Goal: Book appointment/travel/reservation

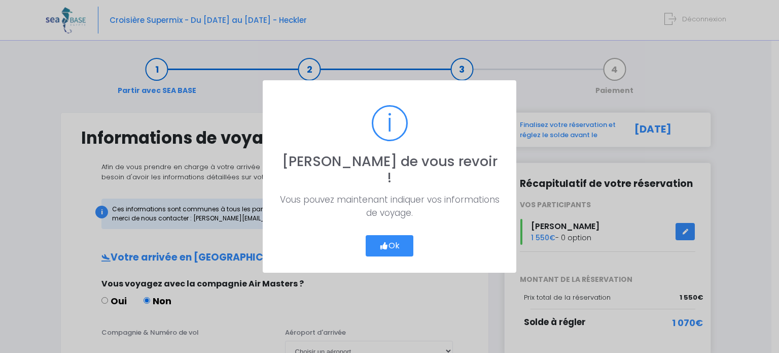
click at [389, 237] on button "Ok" at bounding box center [390, 245] width 48 height 21
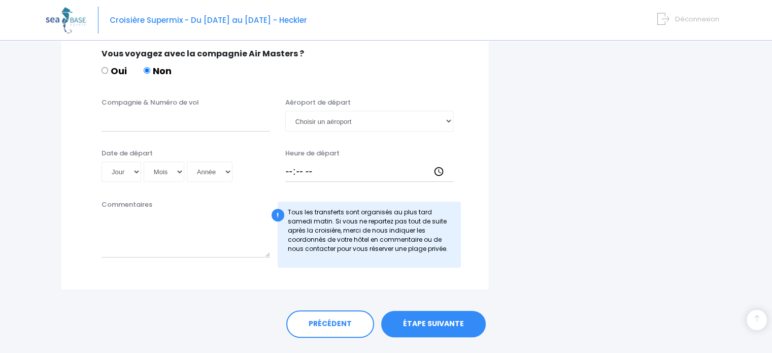
scroll to position [538, 0]
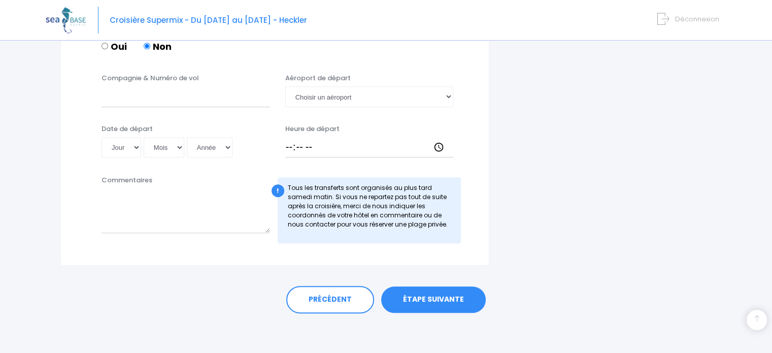
click at [422, 299] on link "ÉTAPE SUIVANTE" at bounding box center [433, 299] width 105 height 26
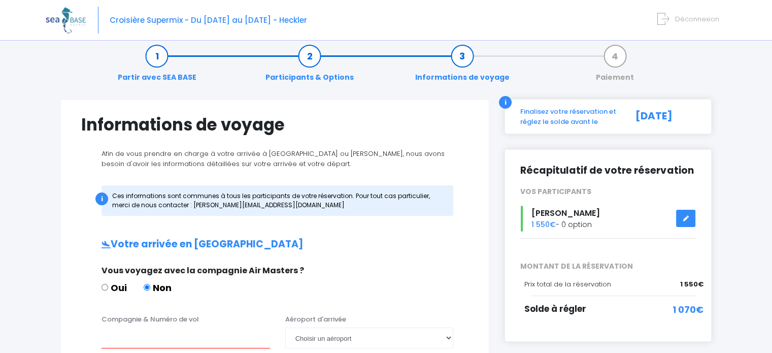
scroll to position [0, 0]
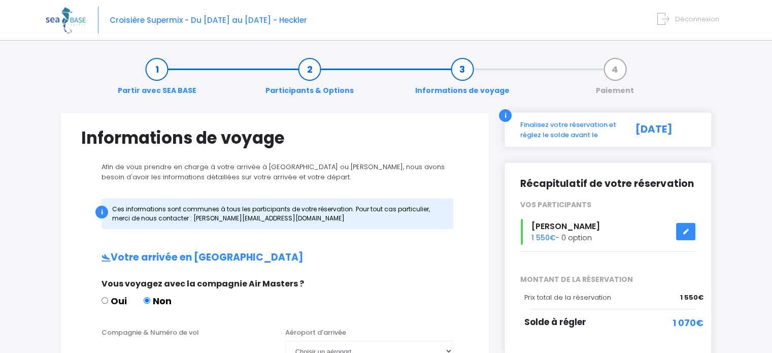
click at [686, 231] on icon at bounding box center [685, 231] width 7 height 0
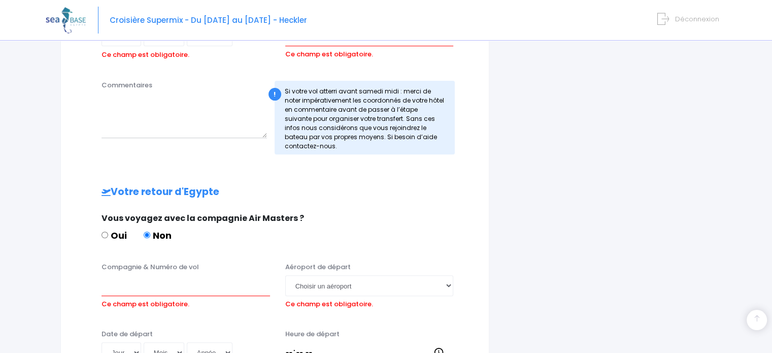
scroll to position [451, 0]
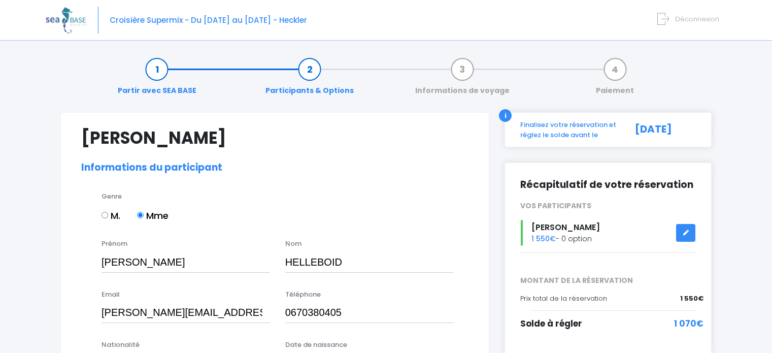
select select "N2"
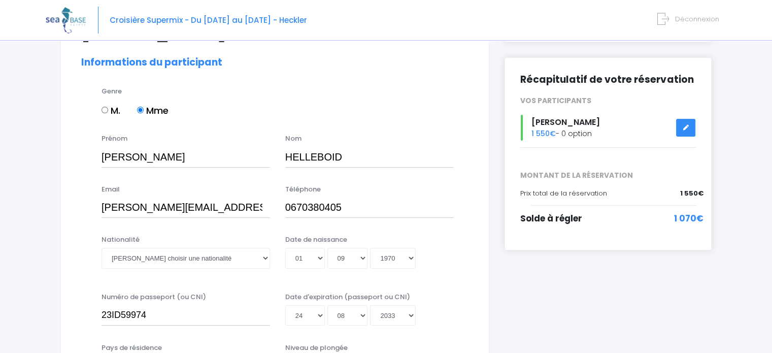
scroll to position [152, 0]
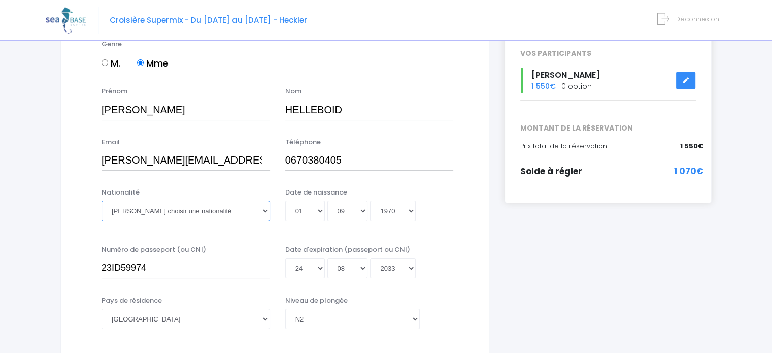
click at [266, 211] on select "Veuillez choisir une nationalité Afghane Albanaise Algerienne Allemande America…" at bounding box center [185, 210] width 168 height 20
select select "Française"
click at [101, 200] on select "Veuillez choisir une nationalité Afghane Albanaise Algerienne Allemande America…" at bounding box center [185, 210] width 168 height 20
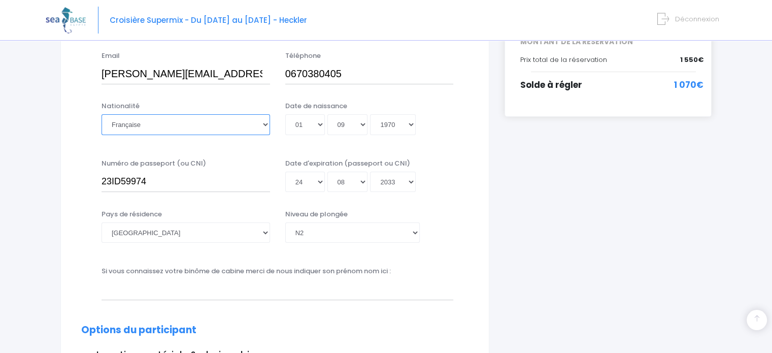
scroll to position [254, 0]
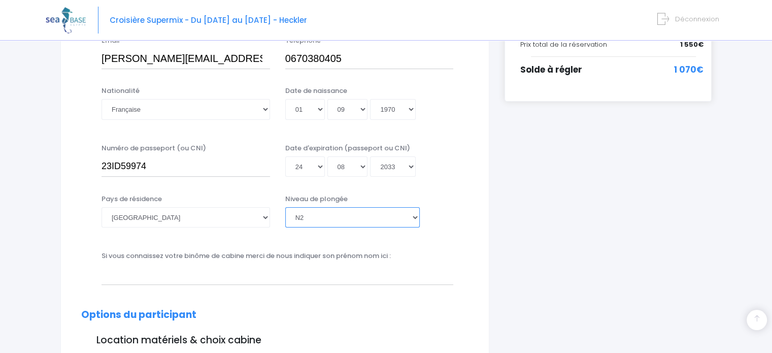
click at [414, 220] on select "Veuillez choisir un niveau de plongée Non plongeur Junior OW diver Adventure OW…" at bounding box center [352, 217] width 134 height 20
select select "N3"
click at [285, 207] on select "Veuillez choisir un niveau de plongée Non plongeur Junior OW diver Adventure OW…" at bounding box center [352, 217] width 134 height 20
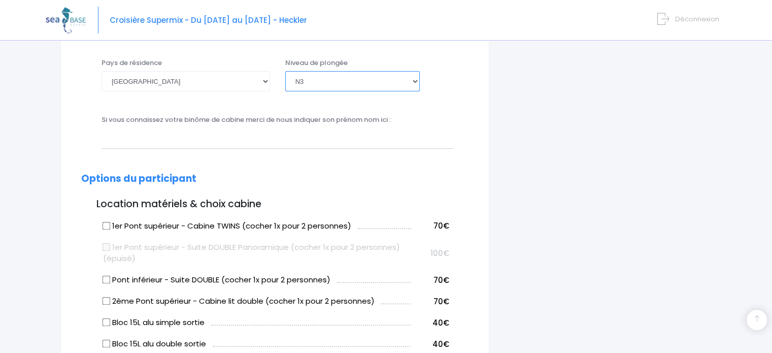
scroll to position [406, 0]
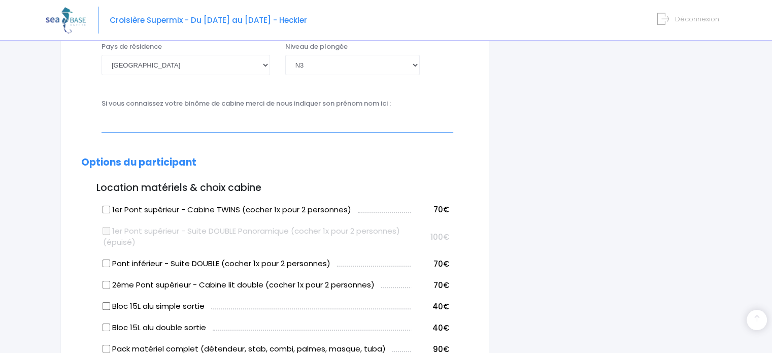
click at [294, 129] on input "text" at bounding box center [277, 122] width 352 height 20
click at [131, 120] on input "claire thevenot" at bounding box center [277, 122] width 352 height 20
click at [103, 122] on input "claire Thevenot" at bounding box center [277, 122] width 352 height 20
click at [219, 129] on input "Claire Thevenot" at bounding box center [277, 122] width 352 height 20
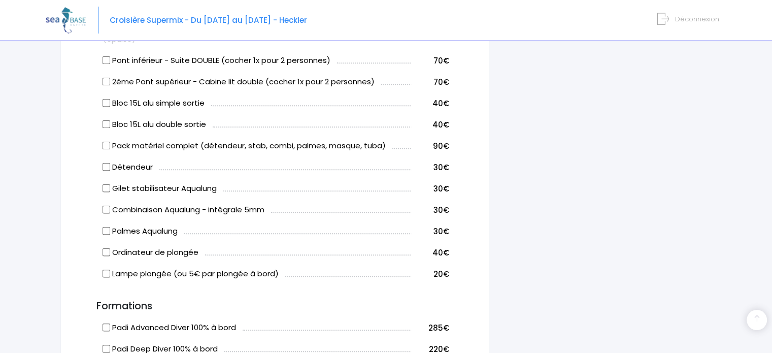
scroll to position [660, 0]
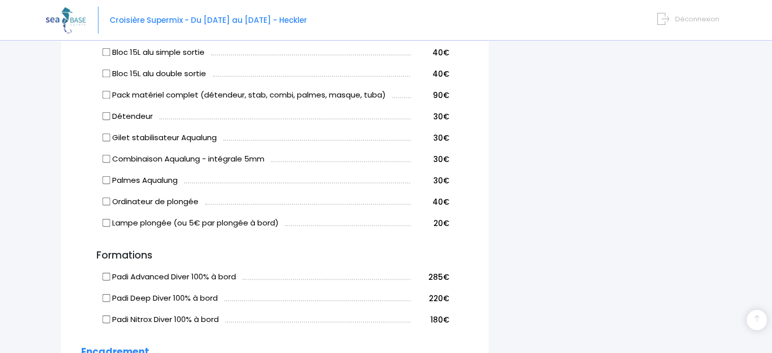
type input "Claire Thevenot"
click at [105, 94] on input "Pack matériel complet (détendeur, stab, combi, palmes, masque, tuba)" at bounding box center [106, 95] width 8 height 8
checkbox input "true"
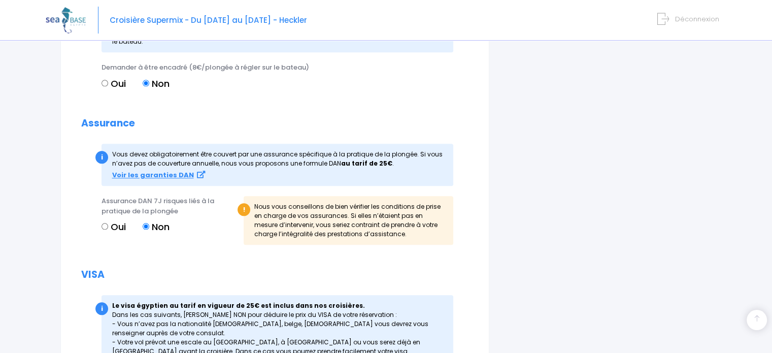
scroll to position [1116, 0]
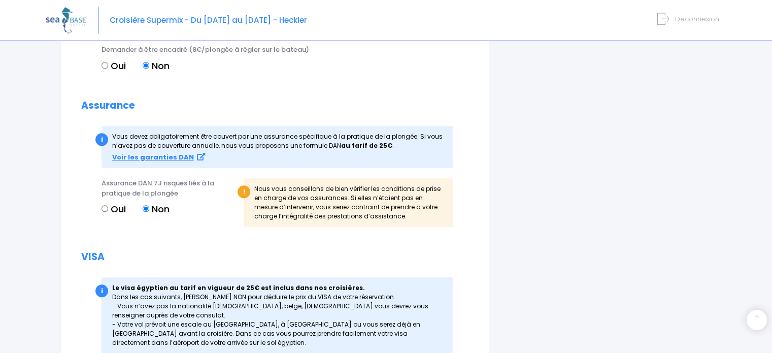
click at [105, 206] on input "Oui" at bounding box center [104, 208] width 7 height 7
radio input "true"
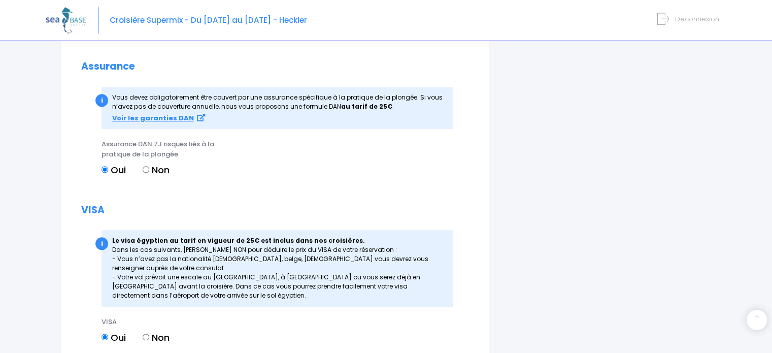
scroll to position [1259, 0]
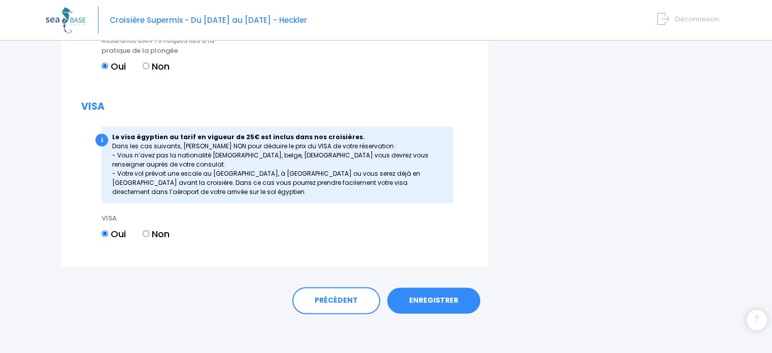
click at [442, 300] on link "ENREGISTRER" at bounding box center [433, 300] width 93 height 26
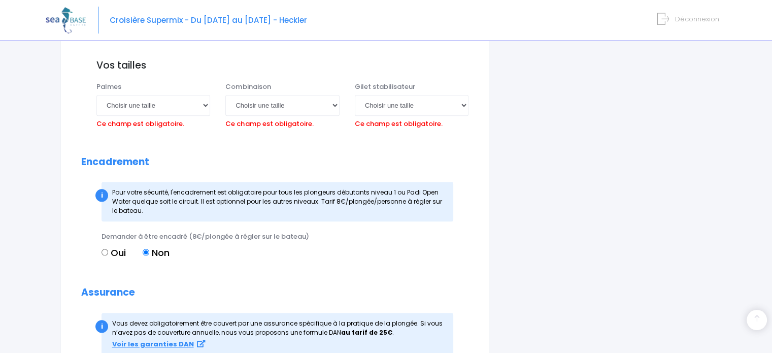
scroll to position [939, 0]
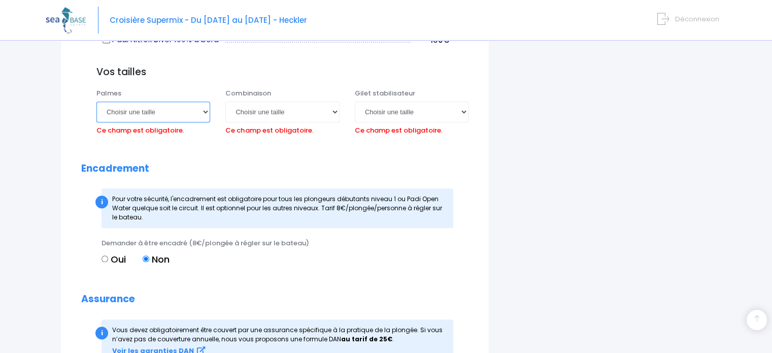
click at [202, 112] on select "Choisir une taille 36/37 38/39 40/41 42/43 44/45 46/47" at bounding box center [153, 111] width 114 height 20
select select "38/39"
click at [96, 101] on select "Choisir une taille 36/37 38/39 40/41 42/43 44/45 46/47" at bounding box center [153, 111] width 114 height 20
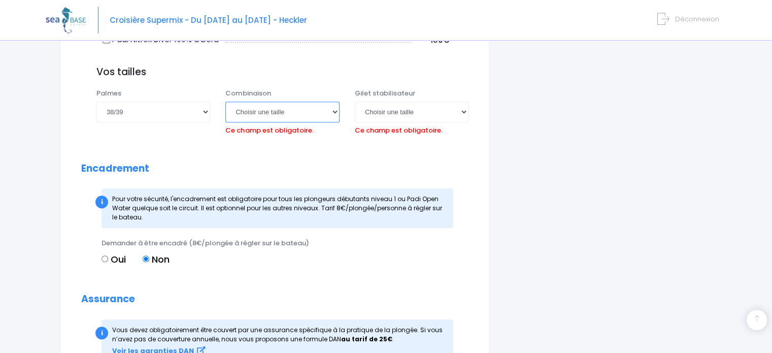
click at [336, 113] on select "Choisir une taille XS S M ML L XL XXL" at bounding box center [282, 111] width 114 height 20
select select "XL"
click at [225, 101] on select "Choisir une taille XS S M ML L XL XXL" at bounding box center [282, 111] width 114 height 20
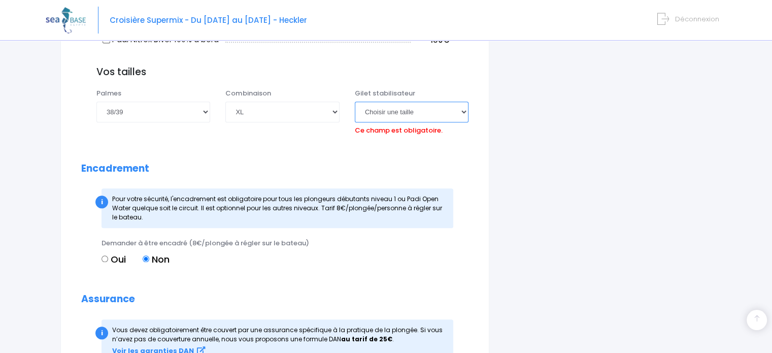
click at [465, 111] on select "Choisir une taille XXS XS S M ML L XL XXL" at bounding box center [412, 111] width 114 height 20
select select "M"
click at [355, 101] on select "Choisir une taille XXS XS S M ML L XL XXL" at bounding box center [412, 111] width 114 height 20
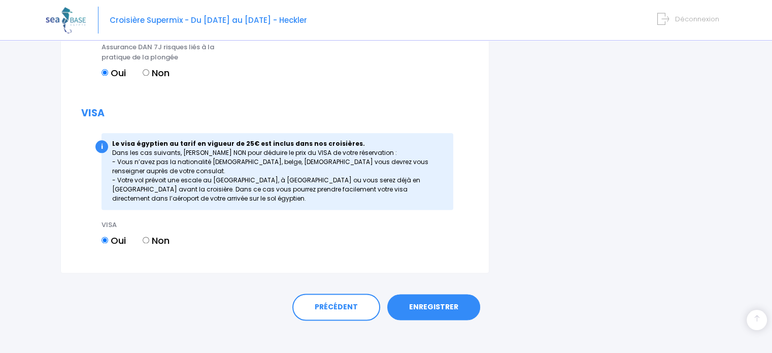
scroll to position [1259, 0]
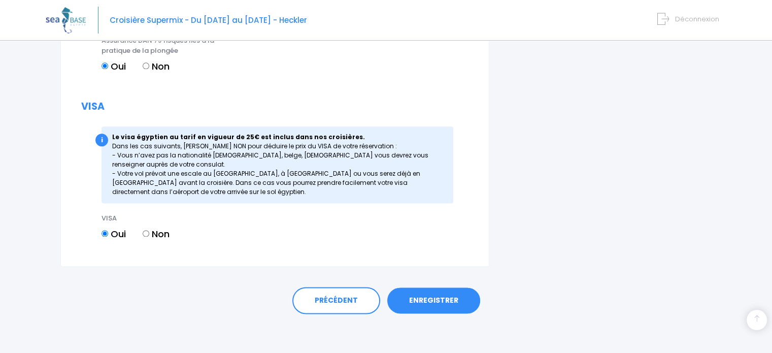
click at [452, 303] on link "ENREGISTRER" at bounding box center [433, 300] width 93 height 26
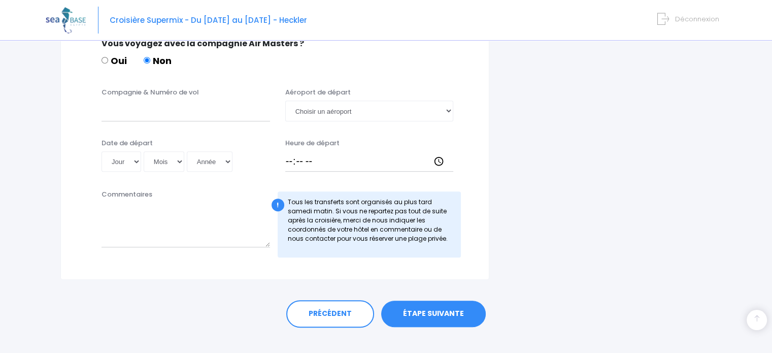
scroll to position [538, 0]
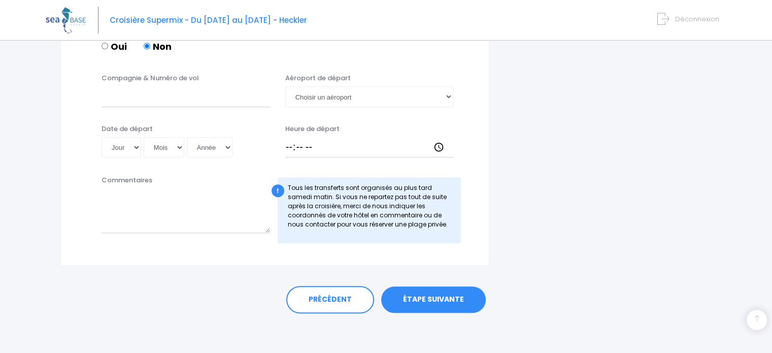
click at [453, 296] on link "ÉTAPE SUIVANTE" at bounding box center [433, 299] width 105 height 26
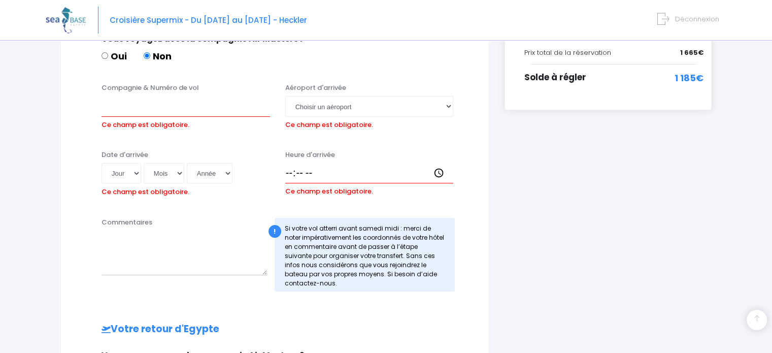
scroll to position [239, 0]
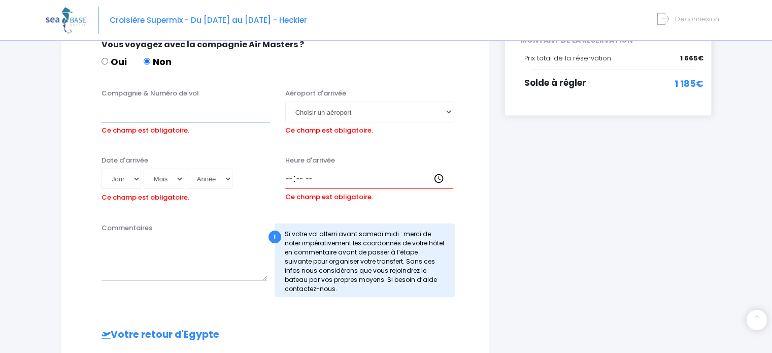
click at [112, 107] on input "Compagnie & Numéro de vol" at bounding box center [185, 111] width 168 height 20
type input "lufthansa"
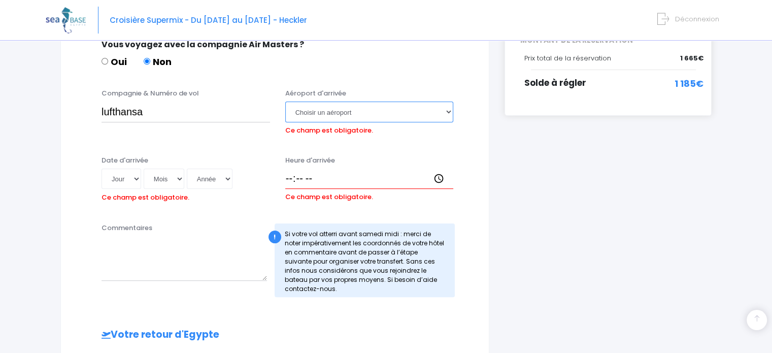
click at [449, 113] on select "Choisir un aéroport Hurghada Marsa Alam" at bounding box center [369, 111] width 168 height 20
select select "Hurghada"
click at [285, 101] on select "Choisir un aéroport Hurghada Marsa Alam" at bounding box center [369, 111] width 168 height 20
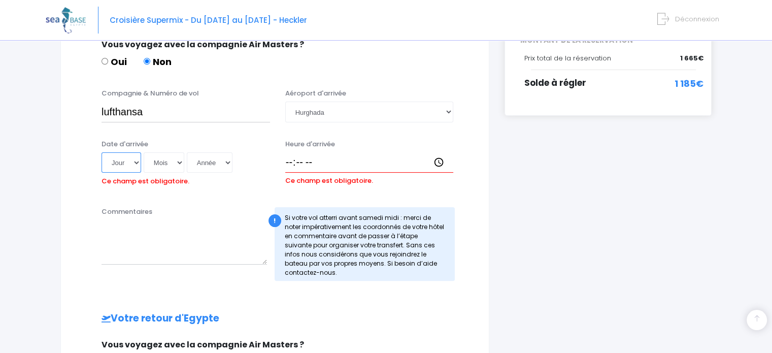
click at [134, 161] on select "Jour 01 02 03 04 05 06 07 08 09 10 11 12 13 14 15 16 17 18 19 20 21 22 23 24 25…" at bounding box center [121, 162] width 40 height 20
select select "08"
click at [101, 152] on select "Jour 01 02 03 04 05 06 07 08 09 10 11 12 13 14 15 16 17 18 19 20 21 22 23 24 25…" at bounding box center [121, 162] width 40 height 20
click at [181, 162] on select "Mois 01 02 03 04 05 06 07 08 09 10 11 12" at bounding box center [164, 162] width 41 height 20
select select "11"
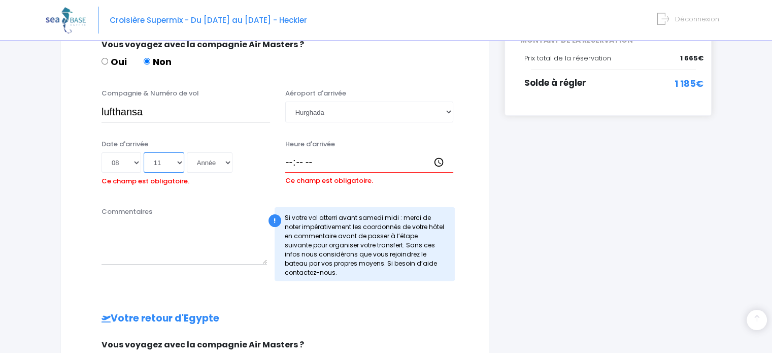
click at [144, 152] on select "Mois 01 02 03 04 05 06 07 08 09 10 11 12" at bounding box center [164, 162] width 41 height 20
click at [228, 162] on select "Année 2045 2044 2043 2042 2041 2040 2039 2038 2037 2036 2035 2034 2033 2032 203…" at bounding box center [210, 162] width 46 height 20
select select "2025"
click at [187, 152] on select "Année 2045 2044 2043 2042 2041 2040 2039 2038 2037 2036 2035 2034 2033 2032 203…" at bounding box center [210, 162] width 46 height 20
type input "2025-11-08"
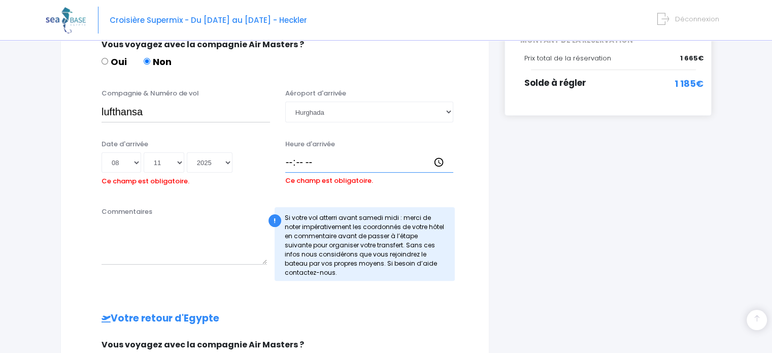
click at [301, 159] on input "Heure d'arrivée" at bounding box center [369, 162] width 168 height 20
click at [290, 163] on input "Heure d'arrivée" at bounding box center [369, 162] width 168 height 20
type input "18:00"
click at [191, 115] on input "lufthansa" at bounding box center [185, 111] width 168 height 20
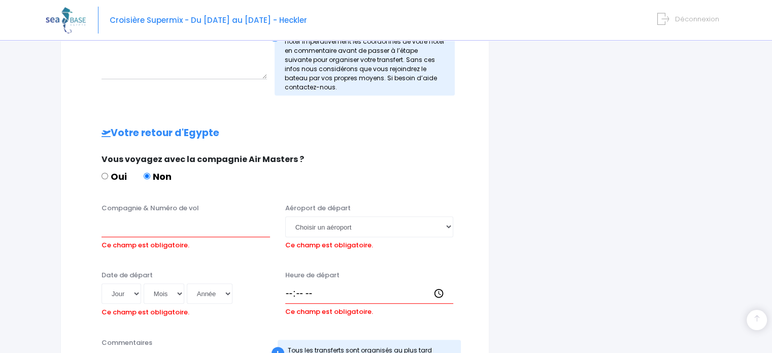
scroll to position [442, 0]
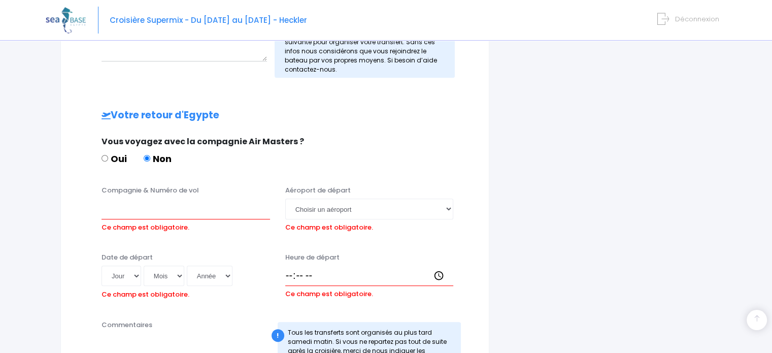
type input "lufthansa LH4480"
click at [162, 210] on input "Compagnie & Numéro de vol" at bounding box center [185, 208] width 168 height 20
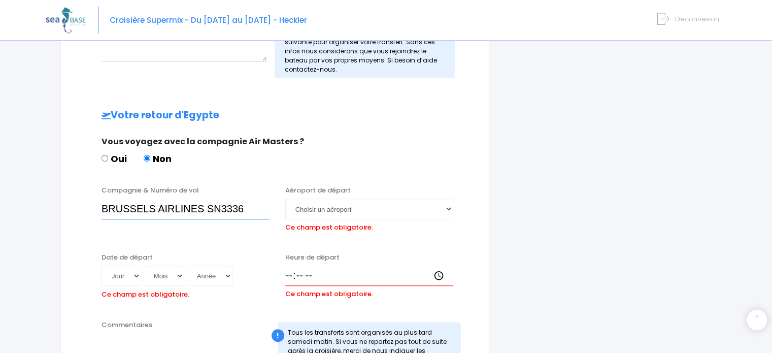
type input "BRUSSELS AIRLINES SN3336"
click at [447, 210] on select "Choisir un aéroport Hurghada Marsa Alam" at bounding box center [369, 208] width 168 height 20
select select "Hurghada"
click at [285, 198] on select "Choisir un aéroport Hurghada Marsa Alam" at bounding box center [369, 208] width 168 height 20
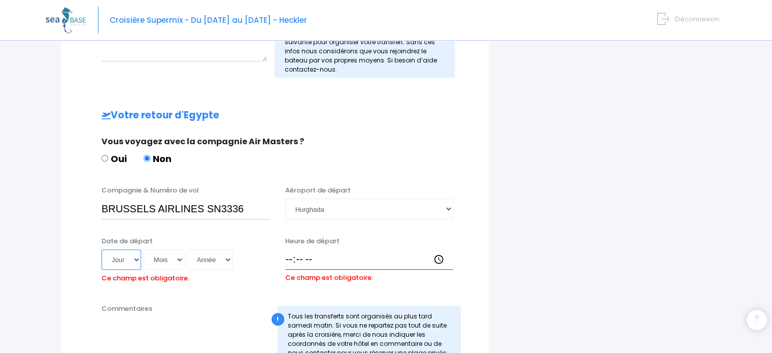
click at [134, 258] on select "Jour 01 02 03 04 05 06 07 08 09 10 11 12 13 14 15 16 17 18 19 20 21 22 23 24 25…" at bounding box center [121, 259] width 40 height 20
select select "15"
click at [101, 249] on select "Jour 01 02 03 04 05 06 07 08 09 10 11 12 13 14 15 16 17 18 19 20 21 22 23 24 25…" at bounding box center [121, 259] width 40 height 20
click at [179, 260] on select "Mois 01 02 03 04 05 06 07 08 09 10 11 12" at bounding box center [164, 259] width 41 height 20
select select "11"
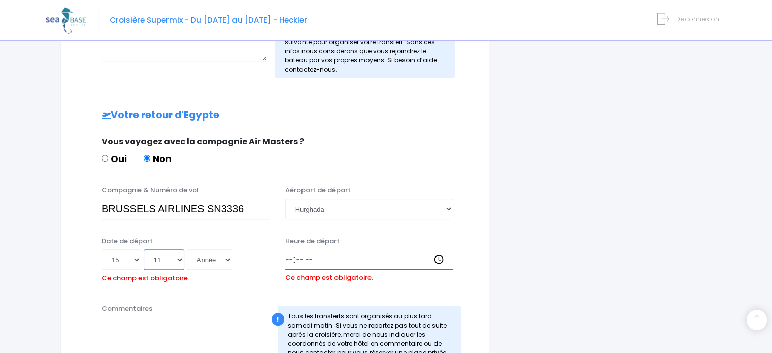
click at [144, 249] on select "Mois 01 02 03 04 05 06 07 08 09 10 11 12" at bounding box center [164, 259] width 41 height 20
click at [225, 259] on select "Année 2045 2044 2043 2042 2041 2040 2039 2038 2037 2036 2035 2034 2033 2032 203…" at bounding box center [210, 259] width 46 height 20
select select "2025"
click at [187, 249] on select "Année 2045 2044 2043 2042 2041 2040 2039 2038 2037 2036 2035 2034 2033 2032 203…" at bounding box center [210, 259] width 46 height 20
type input "2025-11-15"
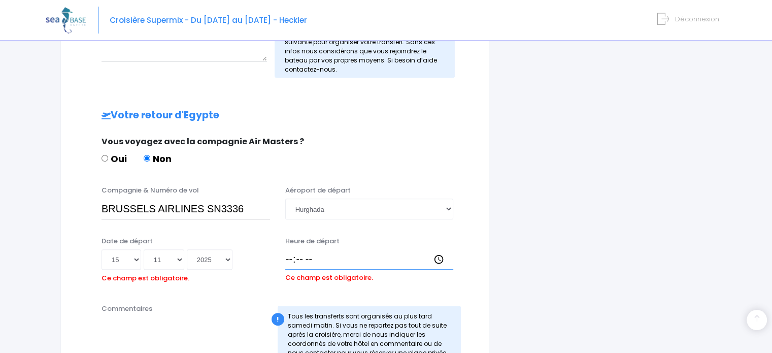
click at [290, 258] on input "Heure de départ" at bounding box center [369, 259] width 168 height 20
type input "23:00"
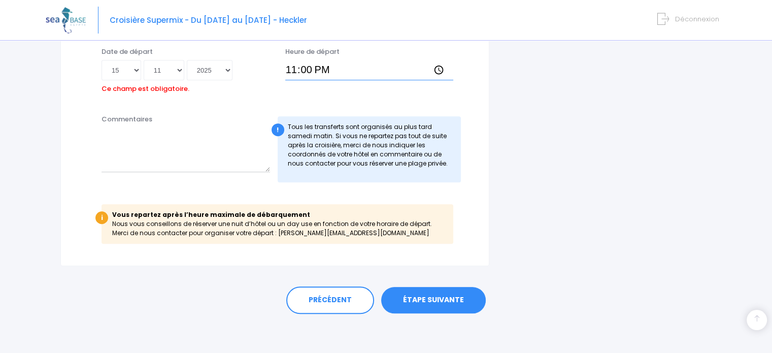
scroll to position [631, 0]
click at [426, 300] on link "ÉTAPE SUIVANTE" at bounding box center [433, 300] width 105 height 26
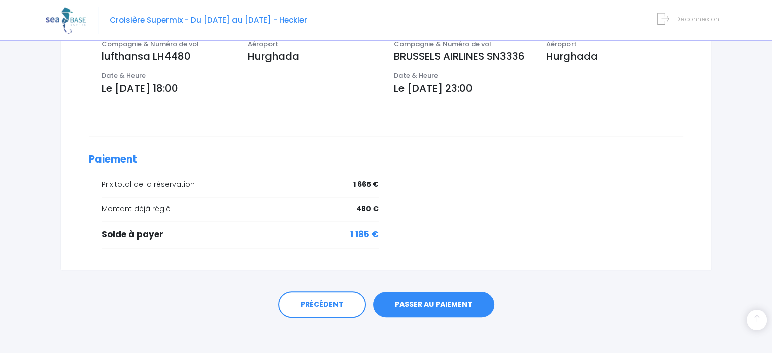
scroll to position [359, 0]
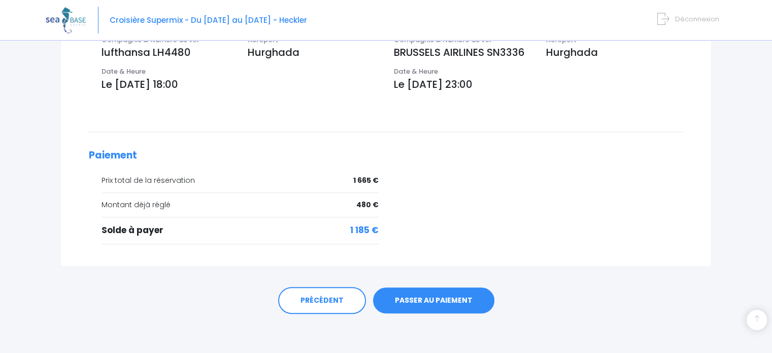
click at [456, 288] on link "PASSER AU PAIEMENT" at bounding box center [433, 300] width 121 height 26
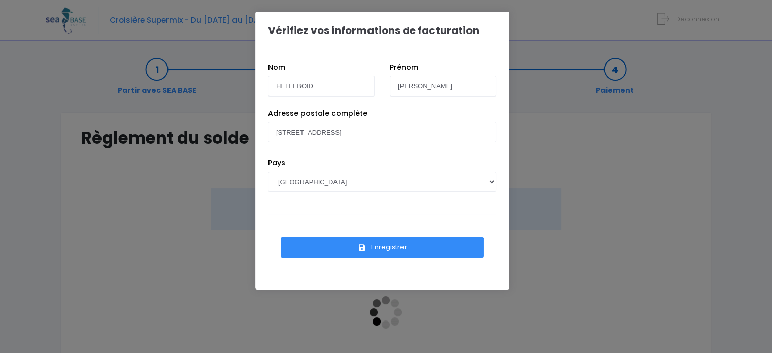
click at [400, 247] on button "Enregistrer" at bounding box center [382, 247] width 203 height 20
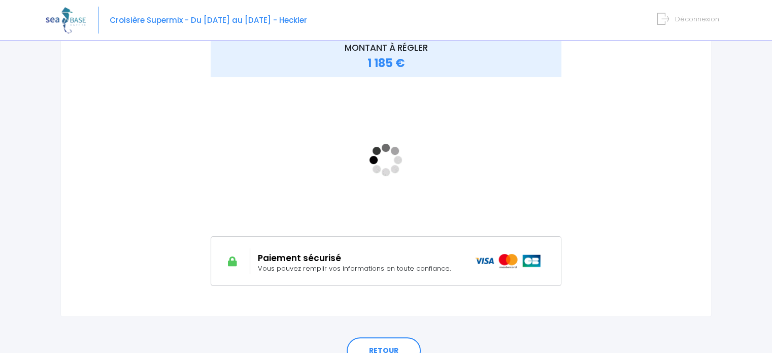
scroll to position [101, 0]
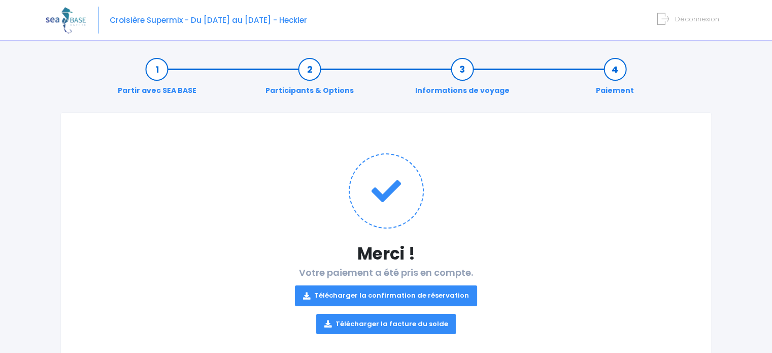
scroll to position [28, 0]
